Goal: Entertainment & Leisure: Consume media (video, audio)

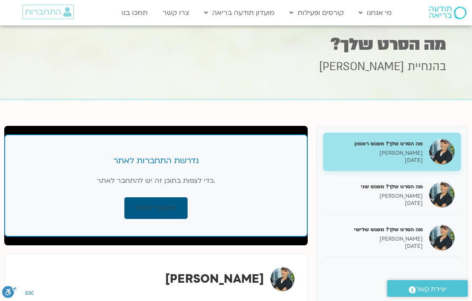
click at [163, 205] on link "התחבר לאתר" at bounding box center [155, 208] width 63 height 22
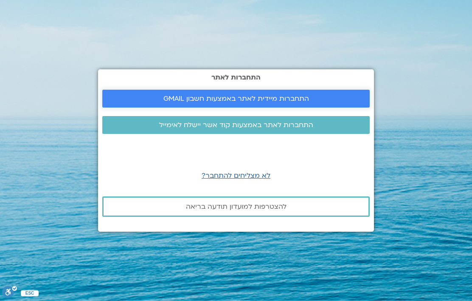
click at [279, 102] on span "התחברות מיידית לאתר באמצעות חשבון GMAIL" at bounding box center [237, 99] width 146 height 8
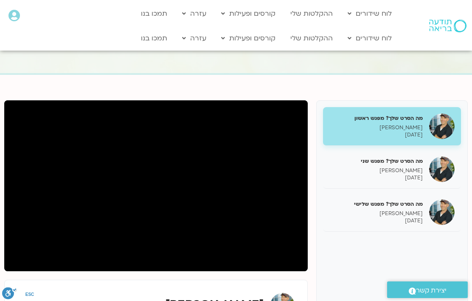
scroll to position [35, 0]
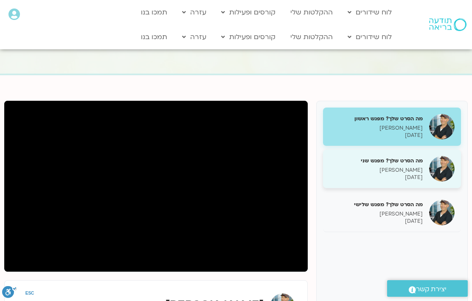
click at [333, 173] on p "[PERSON_NAME]" at bounding box center [376, 169] width 93 height 7
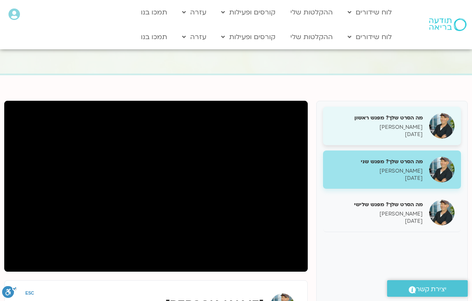
click at [407, 124] on p "[PERSON_NAME]" at bounding box center [376, 127] width 93 height 7
